Goal: Information Seeking & Learning: Understand process/instructions

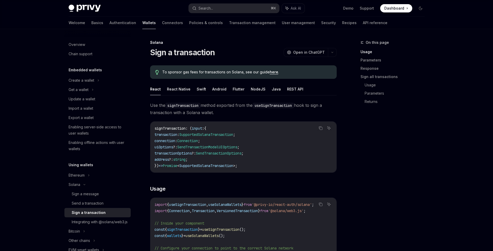
scroll to position [277, 0]
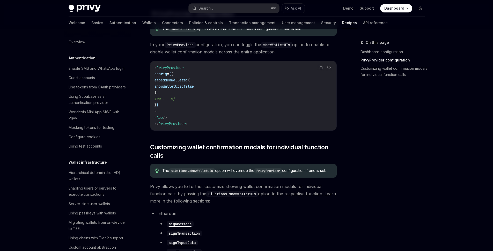
scroll to position [199, 0]
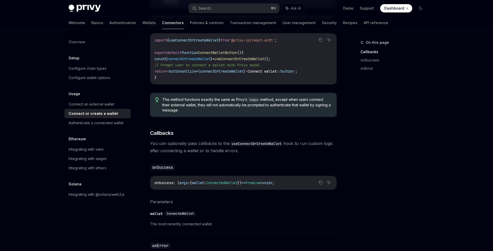
scroll to position [190, 0]
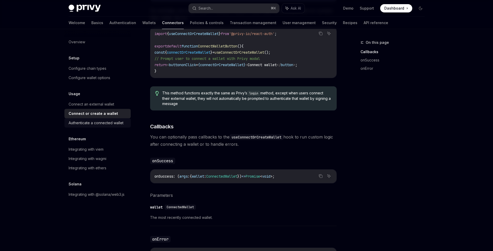
click at [104, 124] on div "Authenticate a connected wallet" at bounding box center [96, 123] width 55 height 6
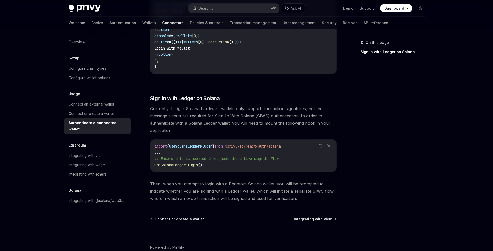
scroll to position [416, 0]
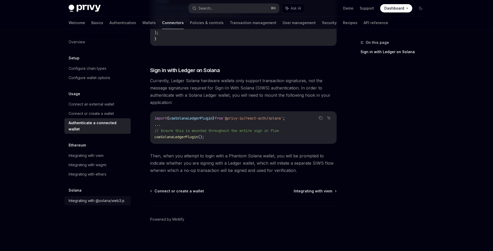
click at [112, 197] on div "Integrating with @solana/web3.js" at bounding box center [97, 200] width 56 height 6
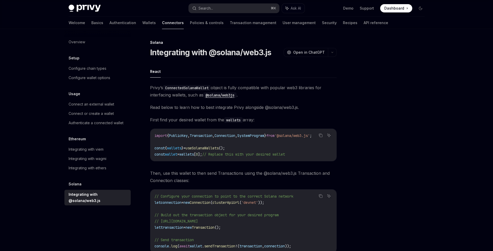
click at [208, 118] on span "First find your desired wallet from the wallets array:" at bounding box center [243, 119] width 187 height 7
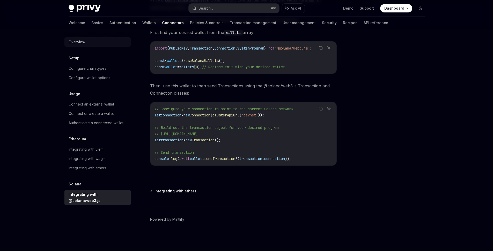
click at [84, 45] on div "Overview" at bounding box center [77, 42] width 17 height 6
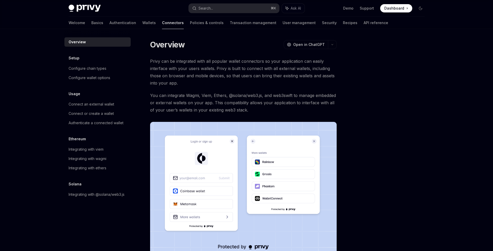
click at [217, 73] on span "Privy can be integrated with all popular wallet connectors so your application …" at bounding box center [243, 71] width 187 height 29
click at [142, 25] on link "Wallets" at bounding box center [148, 23] width 13 height 12
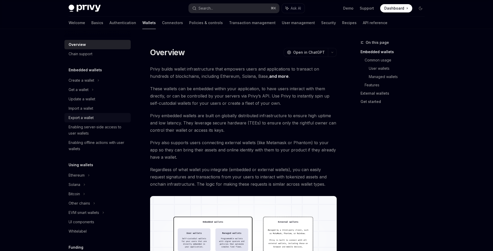
click at [80, 117] on div "Export a wallet" at bounding box center [81, 117] width 25 height 6
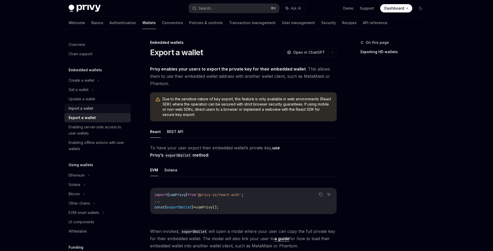
click at [83, 110] on div "Import a wallet" at bounding box center [81, 108] width 25 height 6
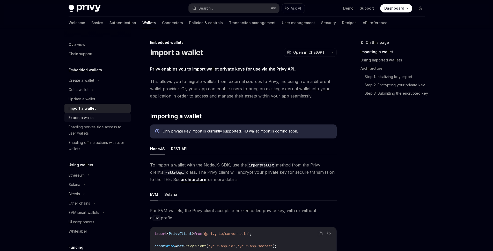
click at [86, 119] on div "Export a wallet" at bounding box center [81, 117] width 25 height 6
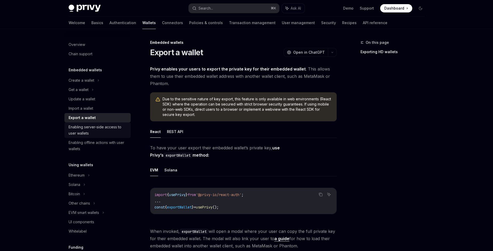
scroll to position [1, 0]
click at [94, 127] on div "Enabling server-side access to user wallets" at bounding box center [98, 129] width 59 height 12
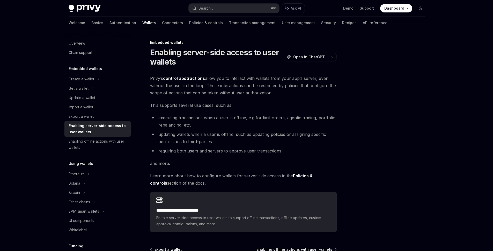
scroll to position [71, 0]
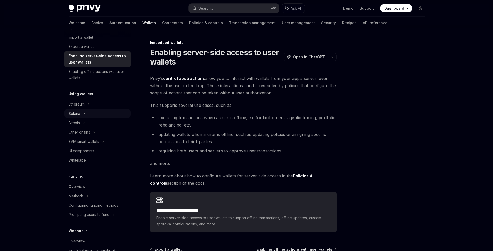
click at [95, 23] on div "Solana" at bounding box center [97, 18] width 66 height 9
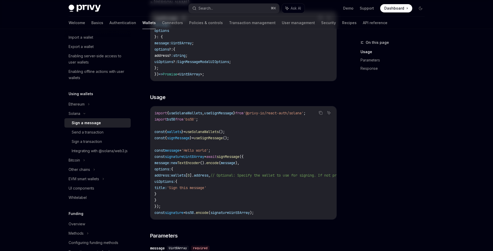
scroll to position [108, 0]
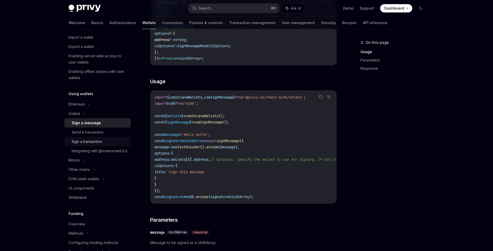
click at [77, 139] on div "Sign a transaction" at bounding box center [87, 141] width 30 height 6
type textarea "*"
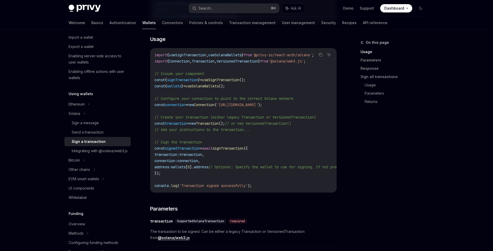
scroll to position [165, 0]
